Goal: Information Seeking & Learning: Find specific fact

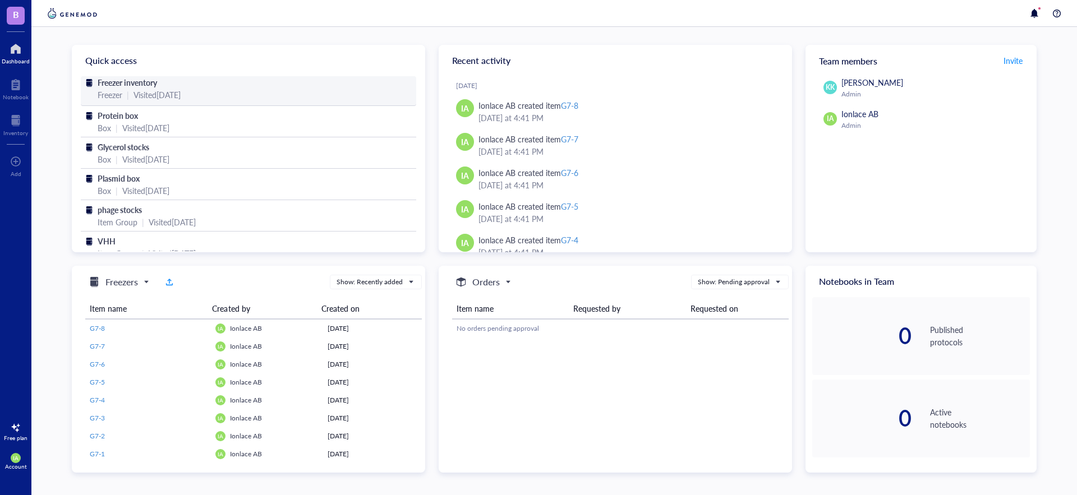
click at [149, 82] on span "Freezer inventory" at bounding box center [127, 82] width 59 height 11
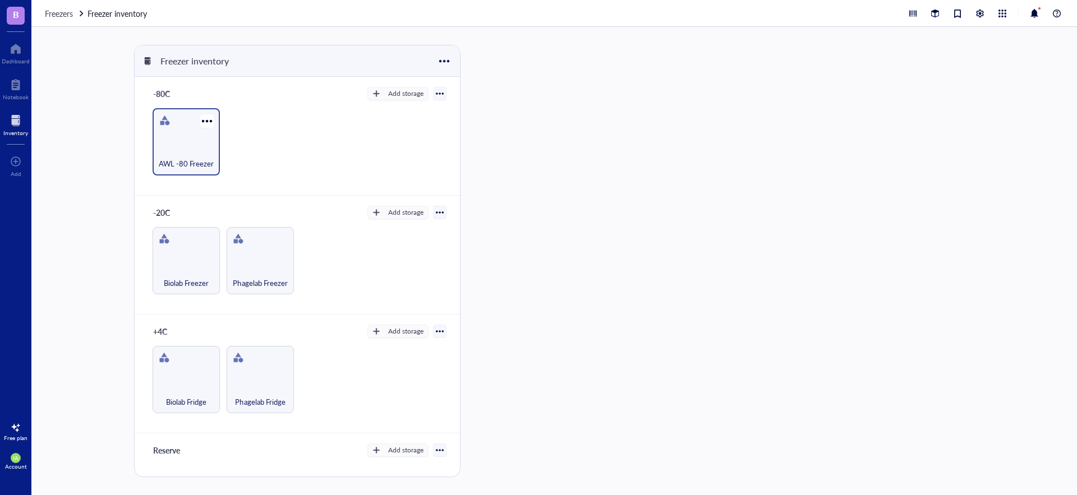
click at [164, 145] on div "AWL -80 Freezer" at bounding box center [186, 157] width 56 height 25
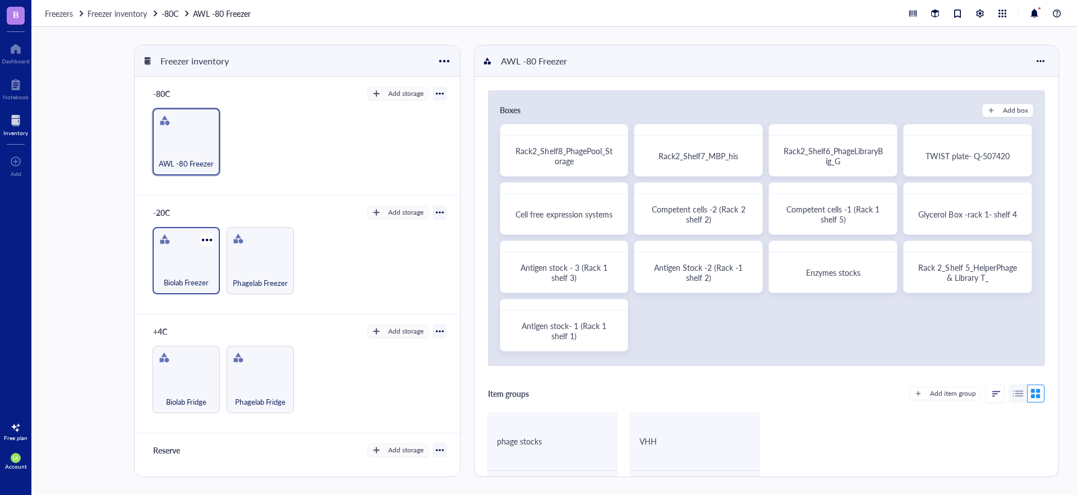
click at [192, 264] on div "Biolab Freezer" at bounding box center [186, 276] width 56 height 25
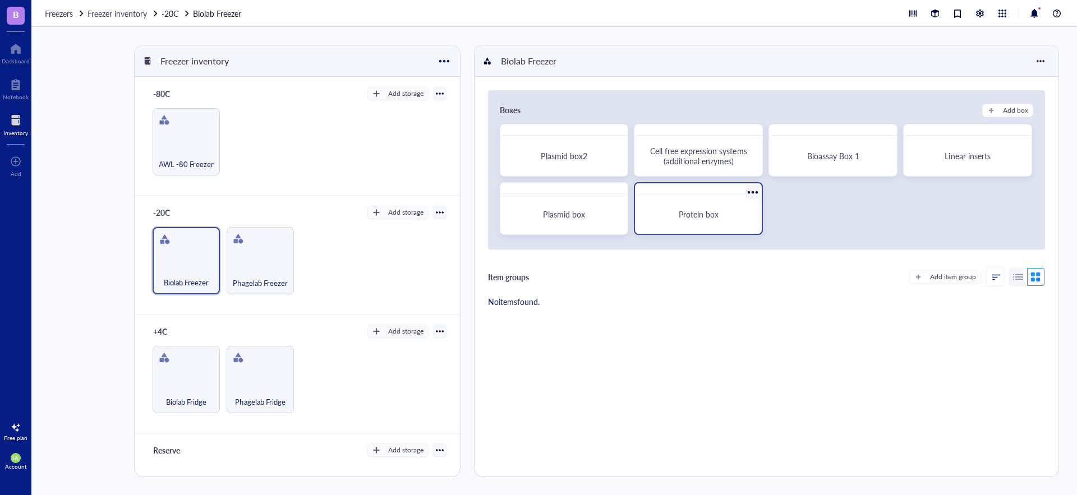
click at [724, 209] on div "Protein box" at bounding box center [699, 214] width 118 height 30
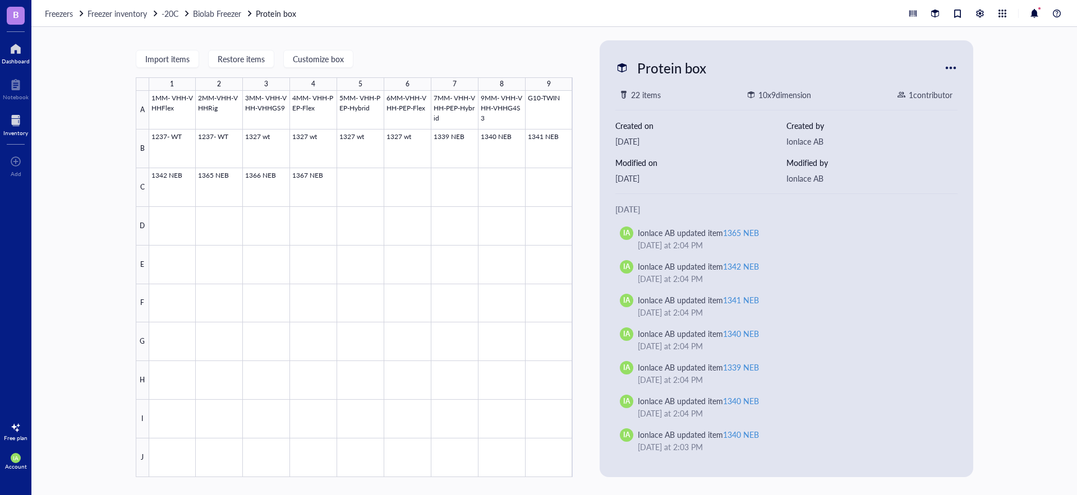
click at [13, 52] on div at bounding box center [16, 49] width 28 height 18
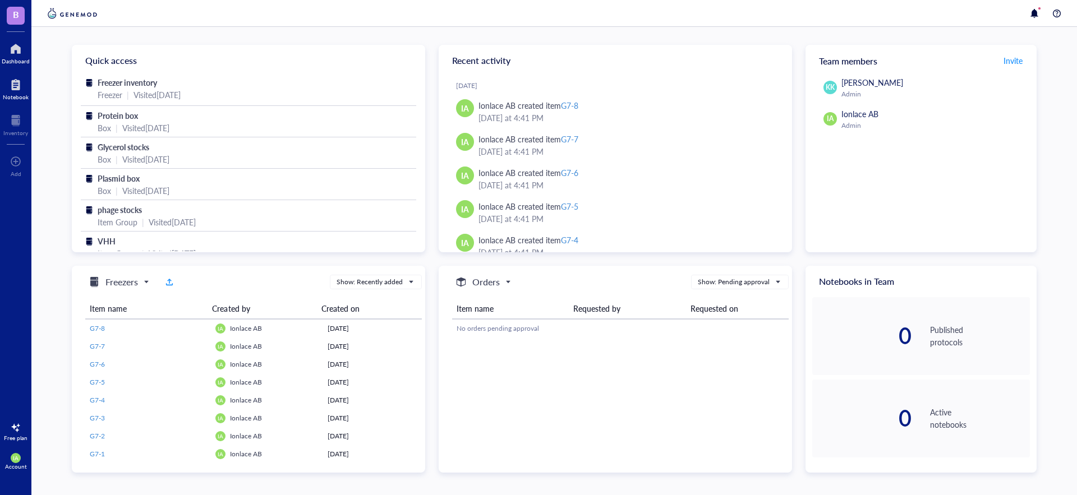
click at [15, 101] on div "Notebook" at bounding box center [15, 87] width 31 height 31
click at [14, 127] on div at bounding box center [15, 121] width 25 height 18
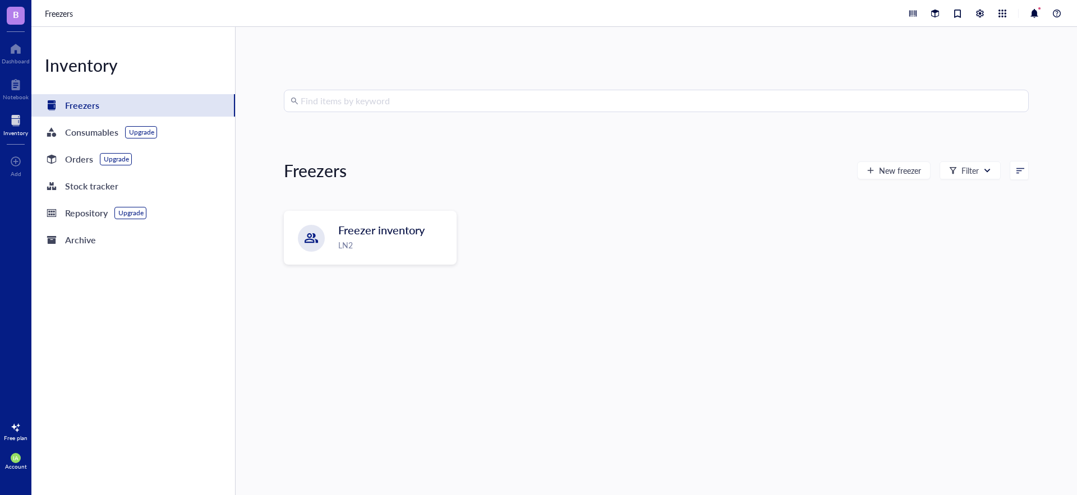
click at [377, 98] on input "search" at bounding box center [662, 100] width 722 height 21
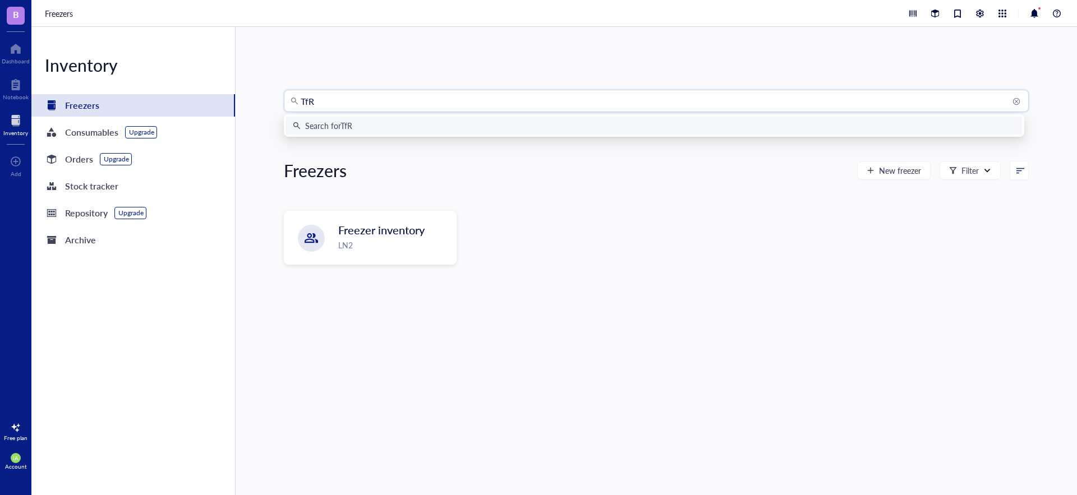
type input "TfR1"
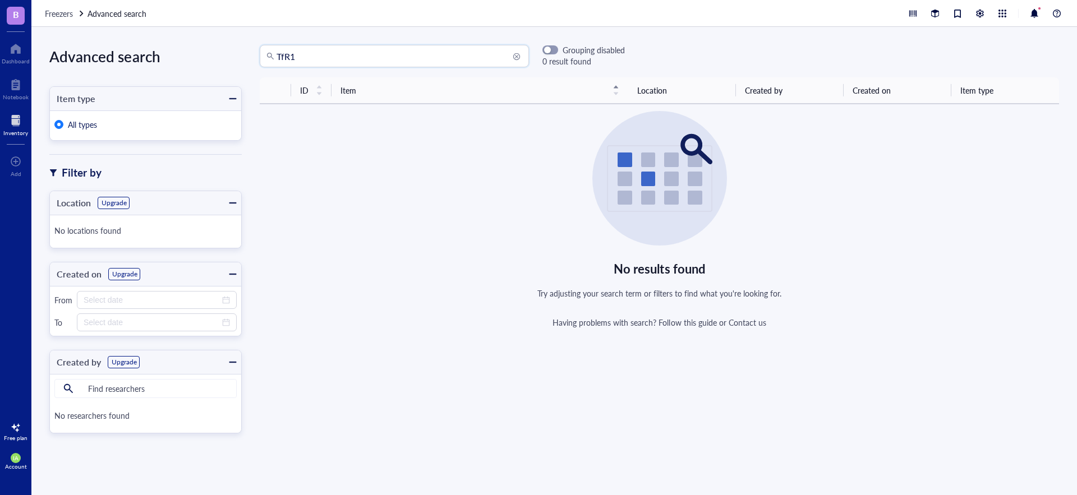
drag, startPoint x: 337, startPoint y: 60, endPoint x: 236, endPoint y: 52, distance: 101.9
click at [236, 52] on div "Advanced search Item type All types Filter by Location Upgrade No locations fou…" at bounding box center [554, 261] width 1046 height 468
type input "transferrin"
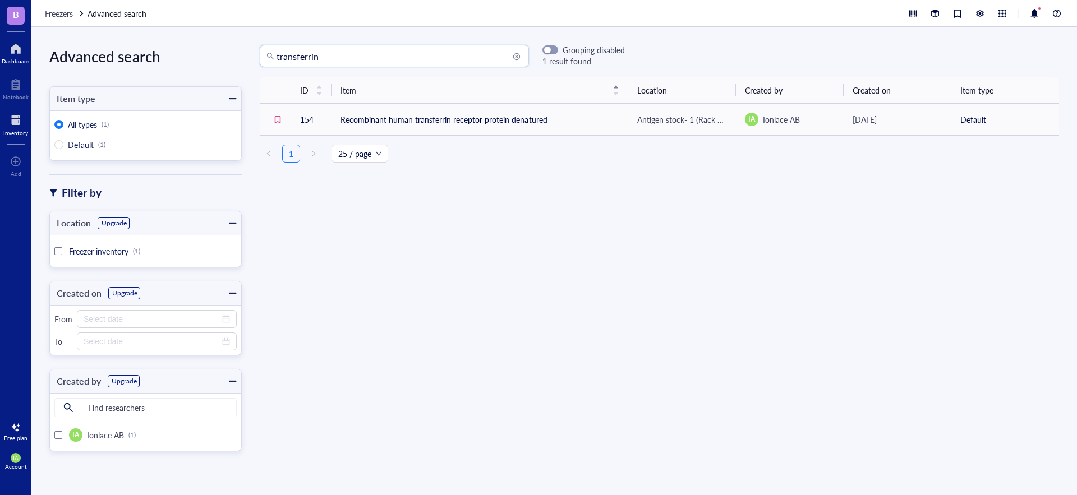
click at [15, 57] on div at bounding box center [16, 49] width 28 height 18
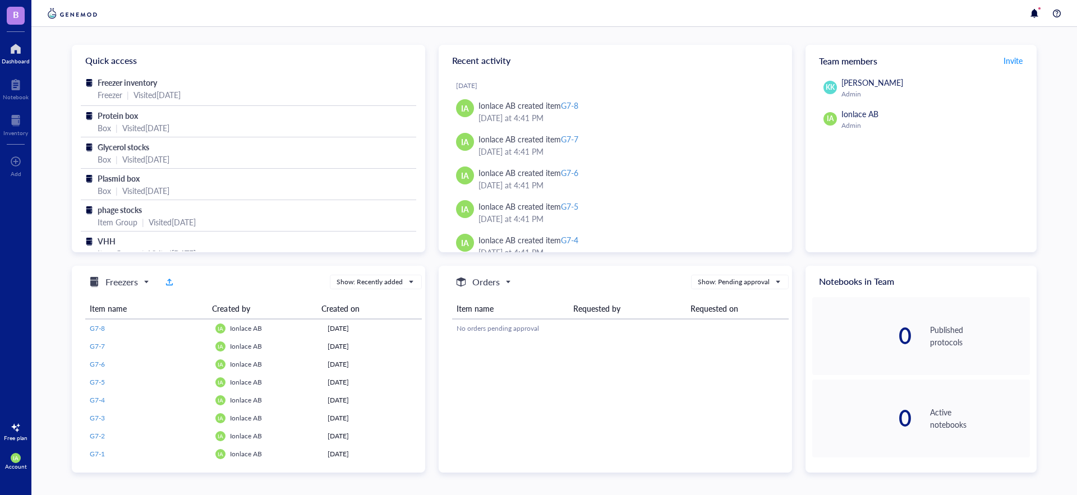
click at [20, 453] on div "IA Account" at bounding box center [15, 461] width 31 height 31
click at [85, 486] on link "Logout" at bounding box center [79, 481] width 73 height 20
